Goal: Information Seeking & Learning: Learn about a topic

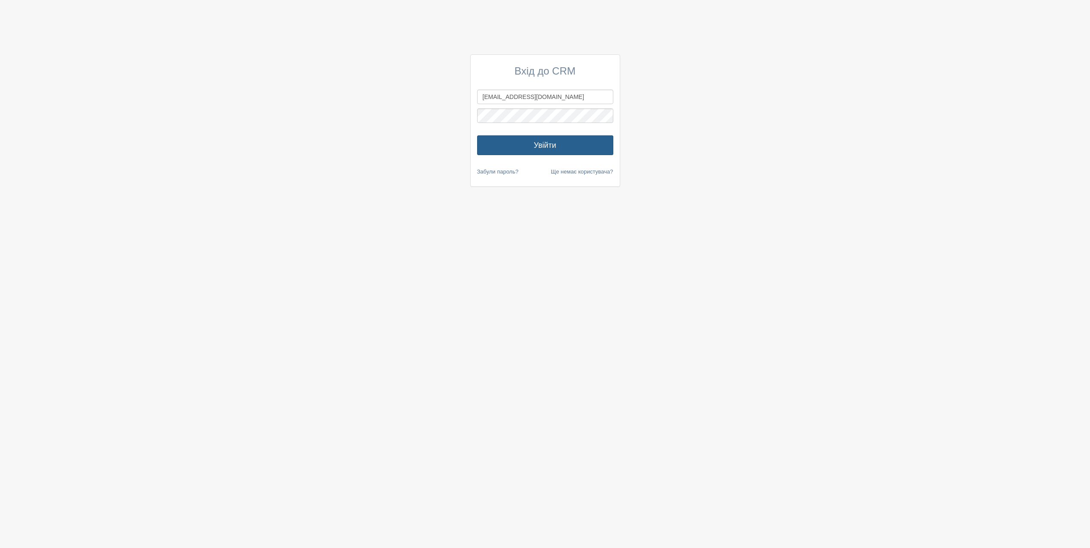
click at [581, 143] on button "Увійти" at bounding box center [545, 145] width 136 height 20
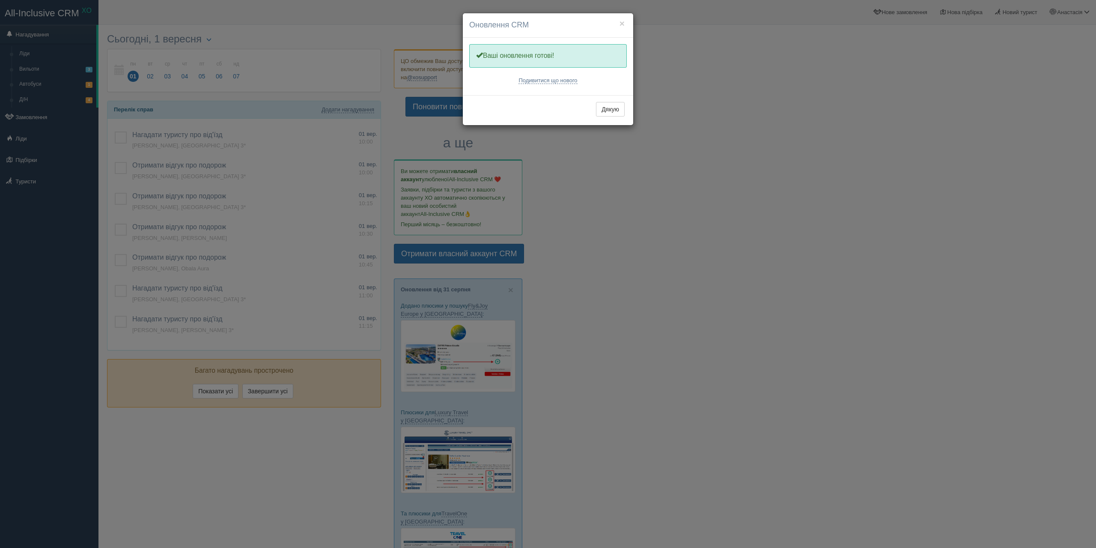
click at [627, 22] on div "× Оновлення CRM" at bounding box center [548, 25] width 170 height 24
click at [620, 23] on button "×" at bounding box center [622, 23] width 5 height 9
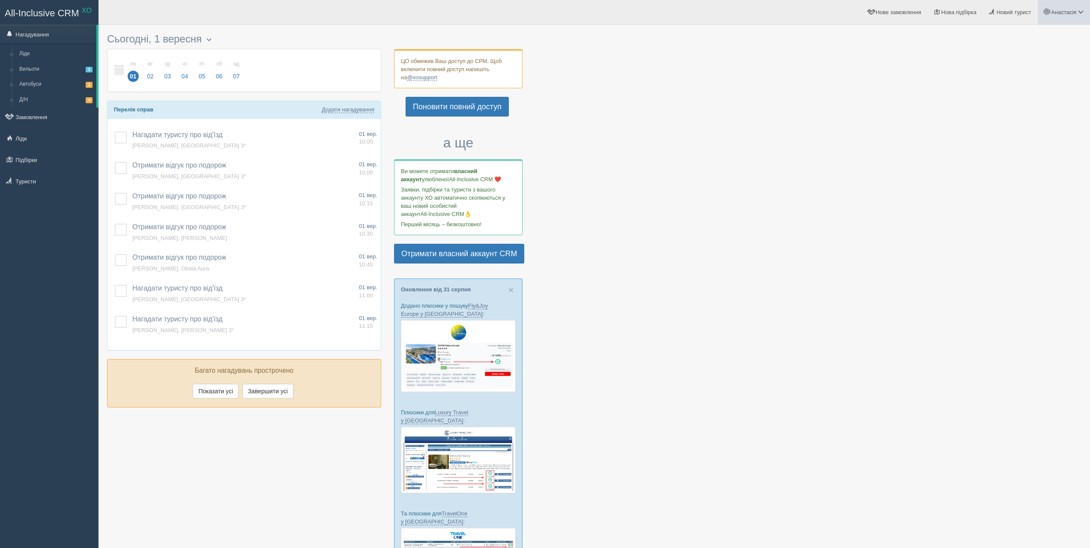
click at [1056, 10] on span "Анастасія" at bounding box center [1063, 12] width 25 height 6
click at [866, 21] on link "Нове замовлення" at bounding box center [895, 12] width 66 height 24
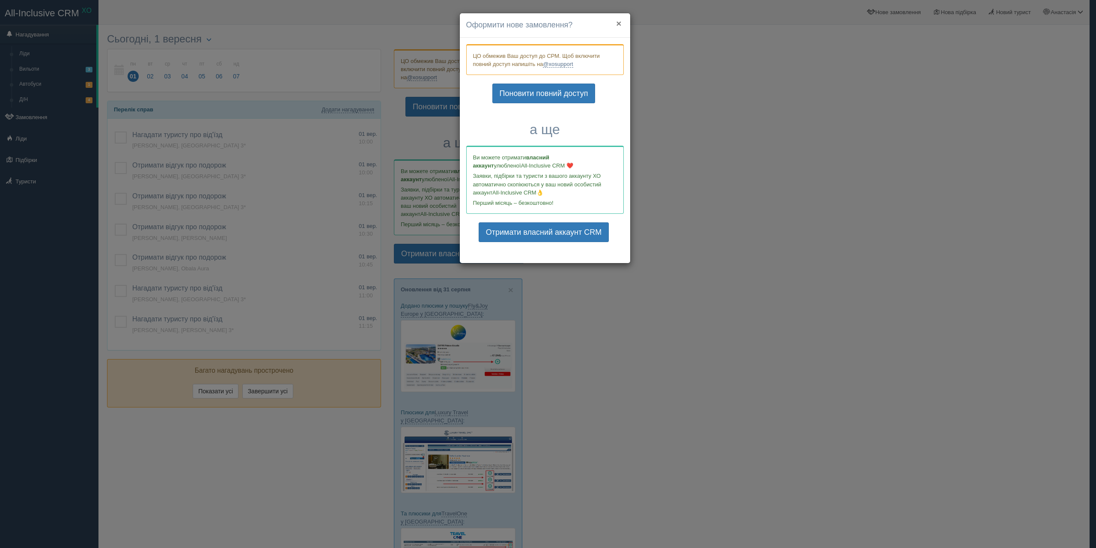
click at [618, 23] on button "×" at bounding box center [618, 23] width 5 height 9
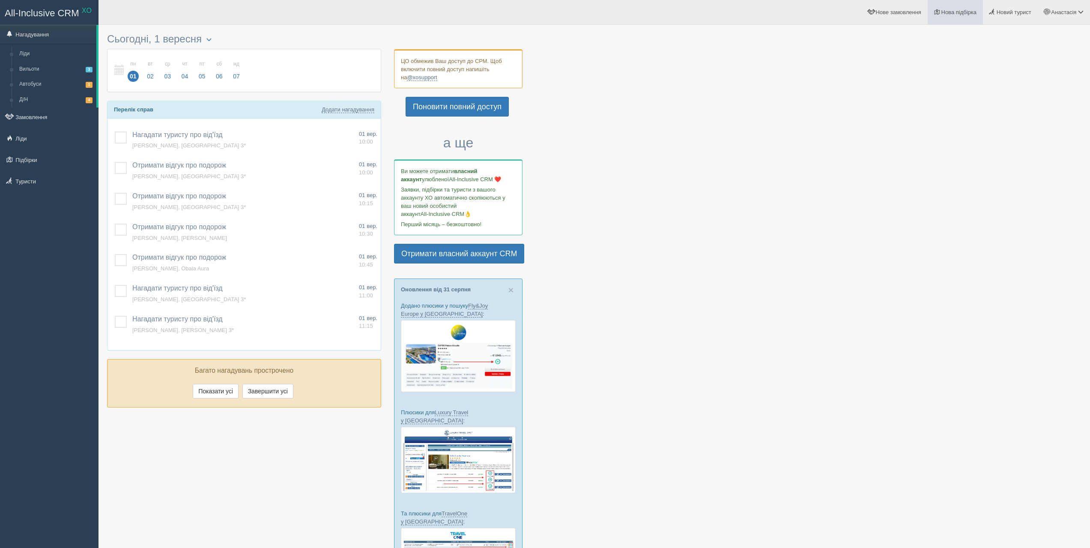
click at [951, 9] on link "Нова підбірка" at bounding box center [955, 12] width 55 height 24
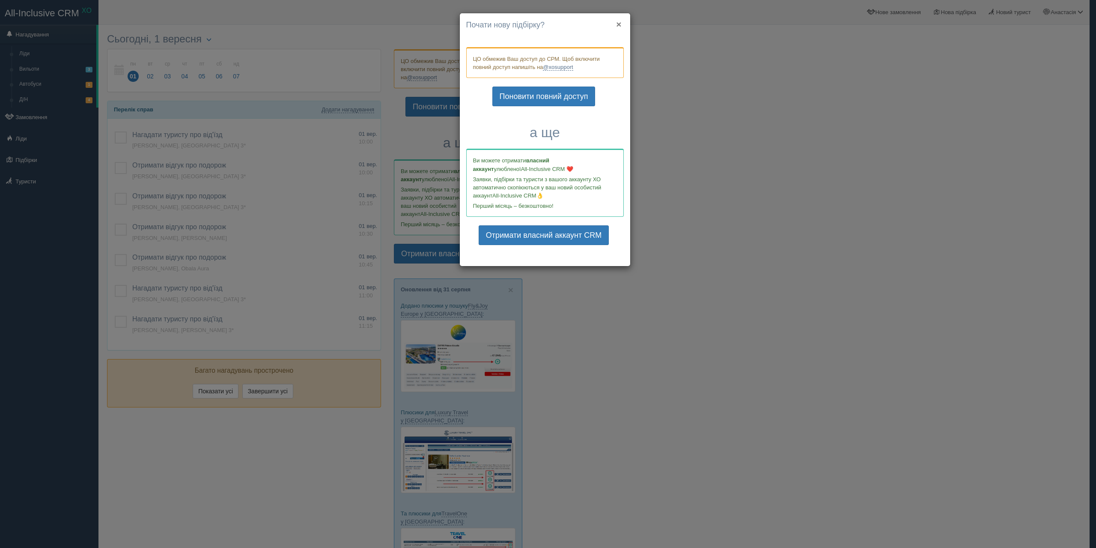
click at [620, 21] on button "×" at bounding box center [618, 24] width 5 height 9
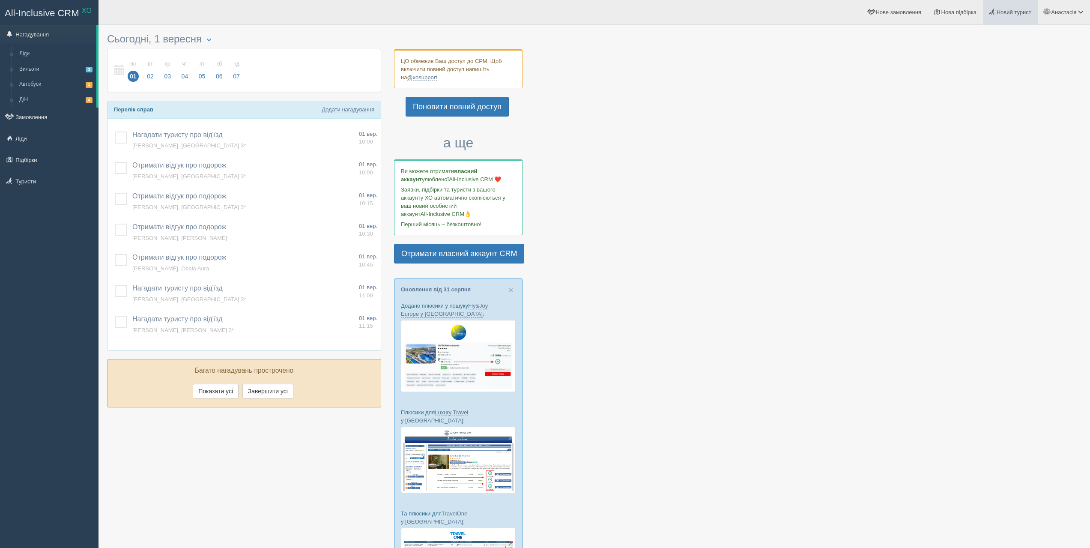
click at [1012, 8] on link "Новий турист" at bounding box center [1010, 12] width 55 height 24
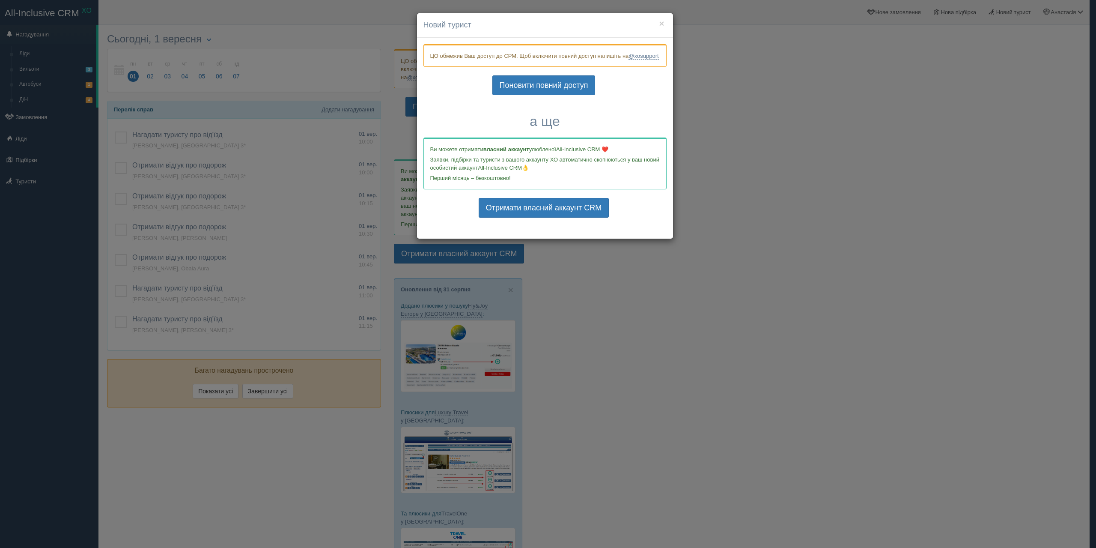
click at [653, 22] on h4 "Новий турист" at bounding box center [545, 25] width 243 height 11
click at [658, 22] on h4 "Новий турист" at bounding box center [545, 25] width 243 height 11
click at [662, 22] on button "×" at bounding box center [661, 23] width 5 height 9
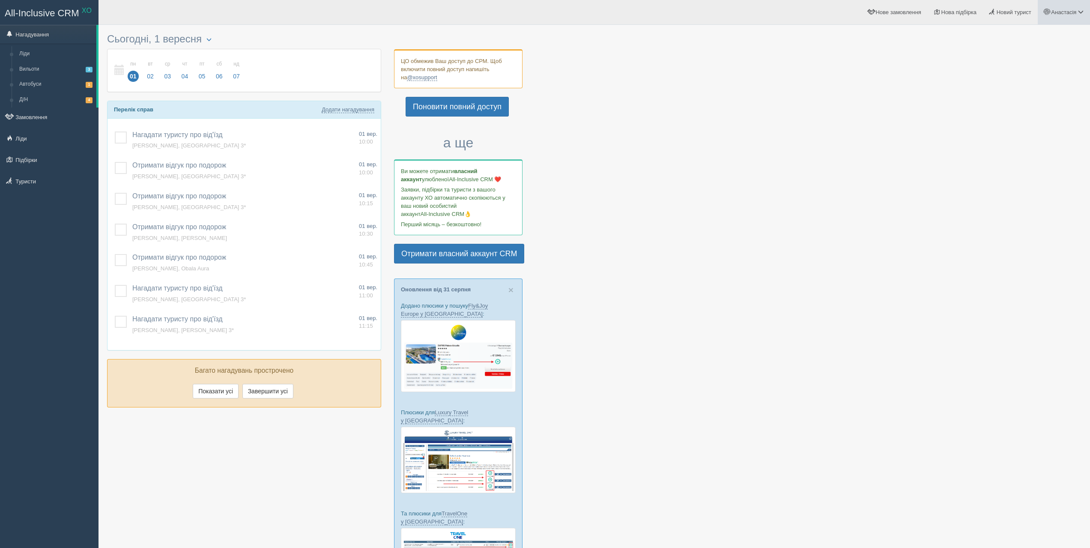
click at [1066, 14] on span "Анастасія" at bounding box center [1063, 12] width 25 height 6
click at [1024, 33] on link "Мій профіль" at bounding box center [1042, 38] width 93 height 18
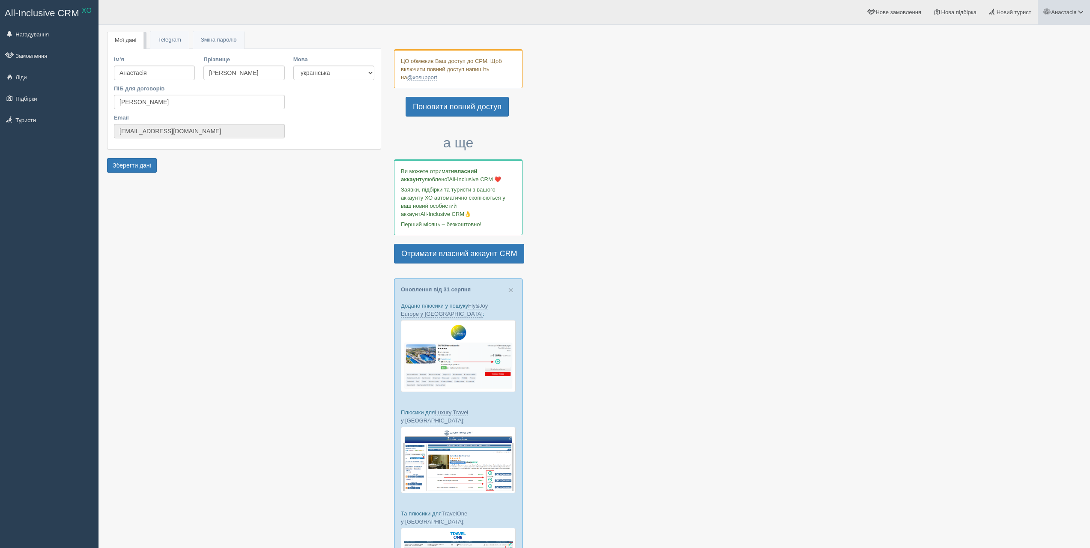
click at [1069, 16] on link "Анастасія" at bounding box center [1064, 12] width 52 height 24
click at [1040, 51] on link "Моя аналітика" at bounding box center [1042, 57] width 93 height 18
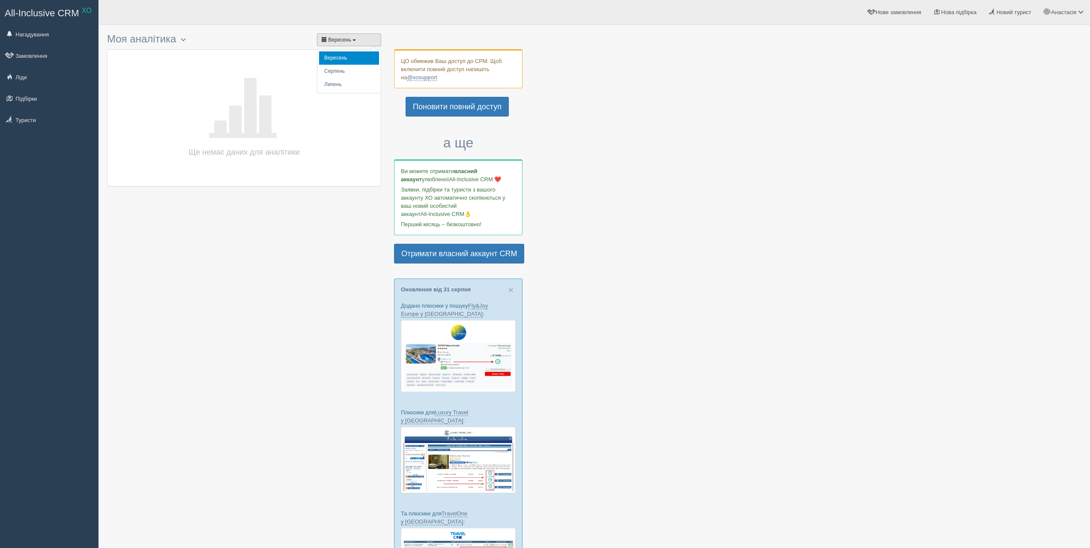
click at [357, 42] on button "Вересень" at bounding box center [349, 39] width 64 height 13
click at [353, 54] on li "Вересень" at bounding box center [349, 57] width 60 height 13
click at [184, 41] on span "button" at bounding box center [183, 39] width 5 height 5
click at [1051, 15] on span "Анастасія" at bounding box center [1063, 12] width 25 height 6
click at [1029, 95] on span "Допомога" at bounding box center [1026, 93] width 25 height 6
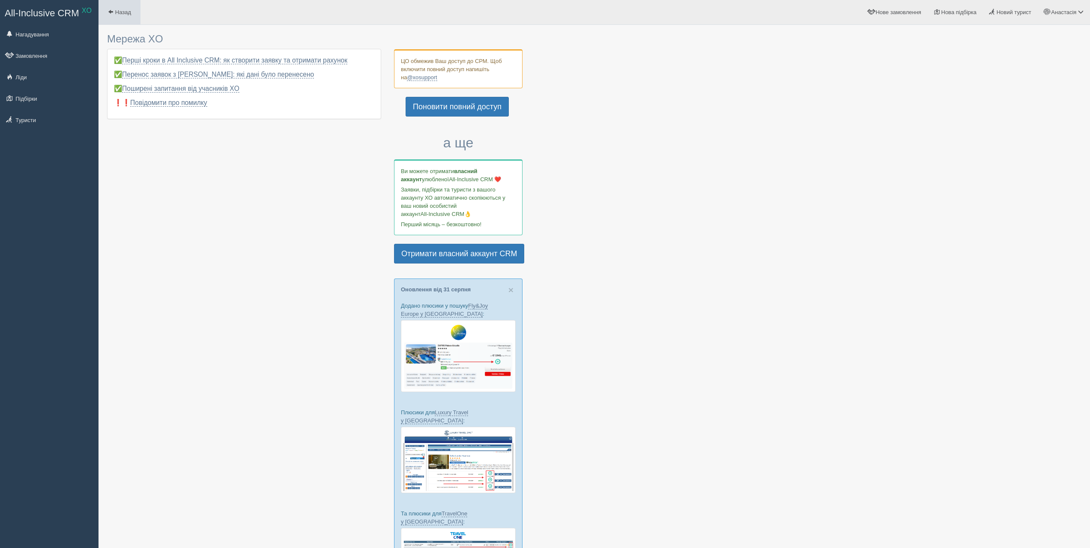
click at [119, 11] on span "Назад" at bounding box center [123, 12] width 16 height 6
